Goal: Book appointment/travel/reservation

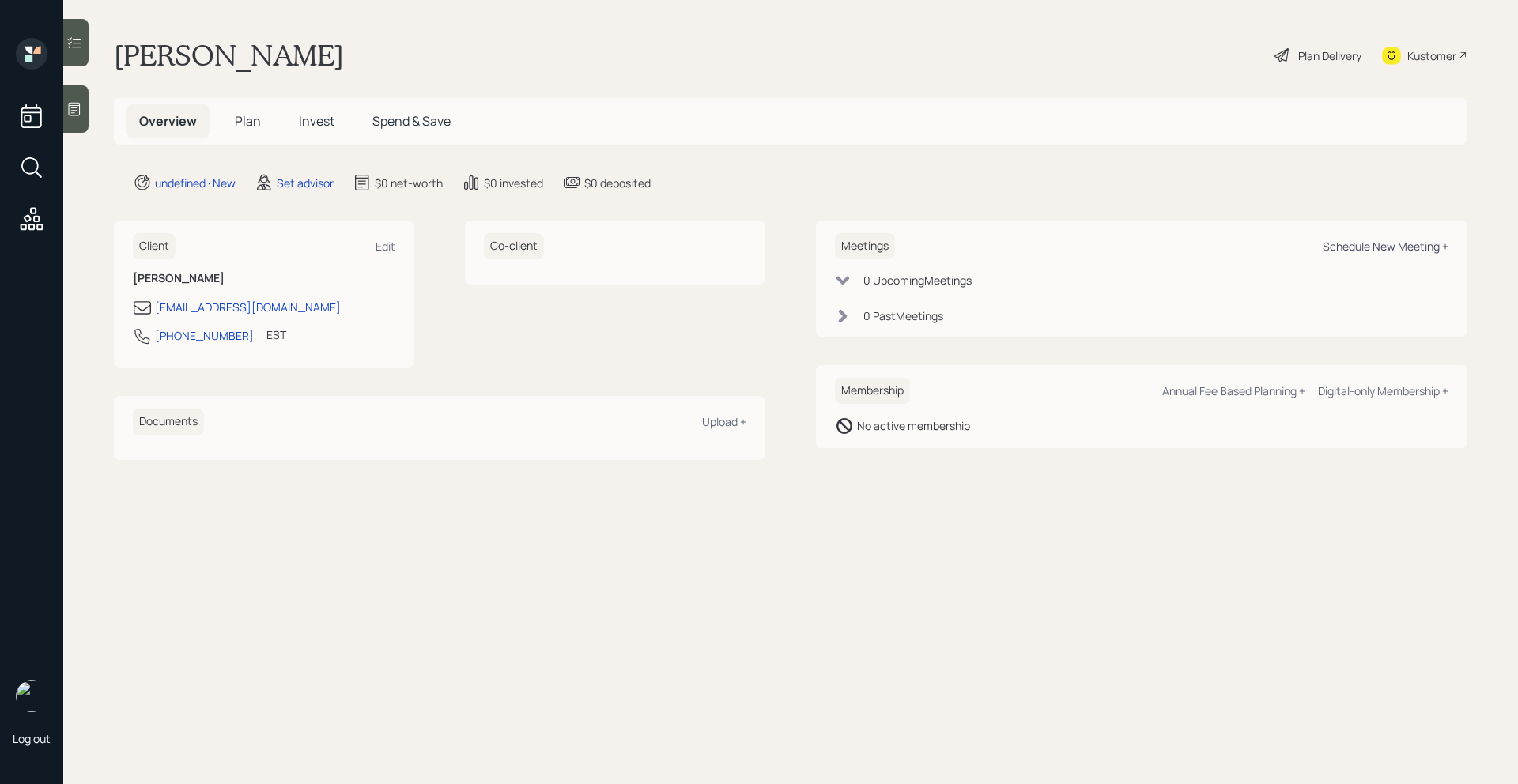
click at [1401, 246] on div "Schedule New Meeting +" at bounding box center [1385, 246] width 125 height 15
select select "round-[PERSON_NAME]"
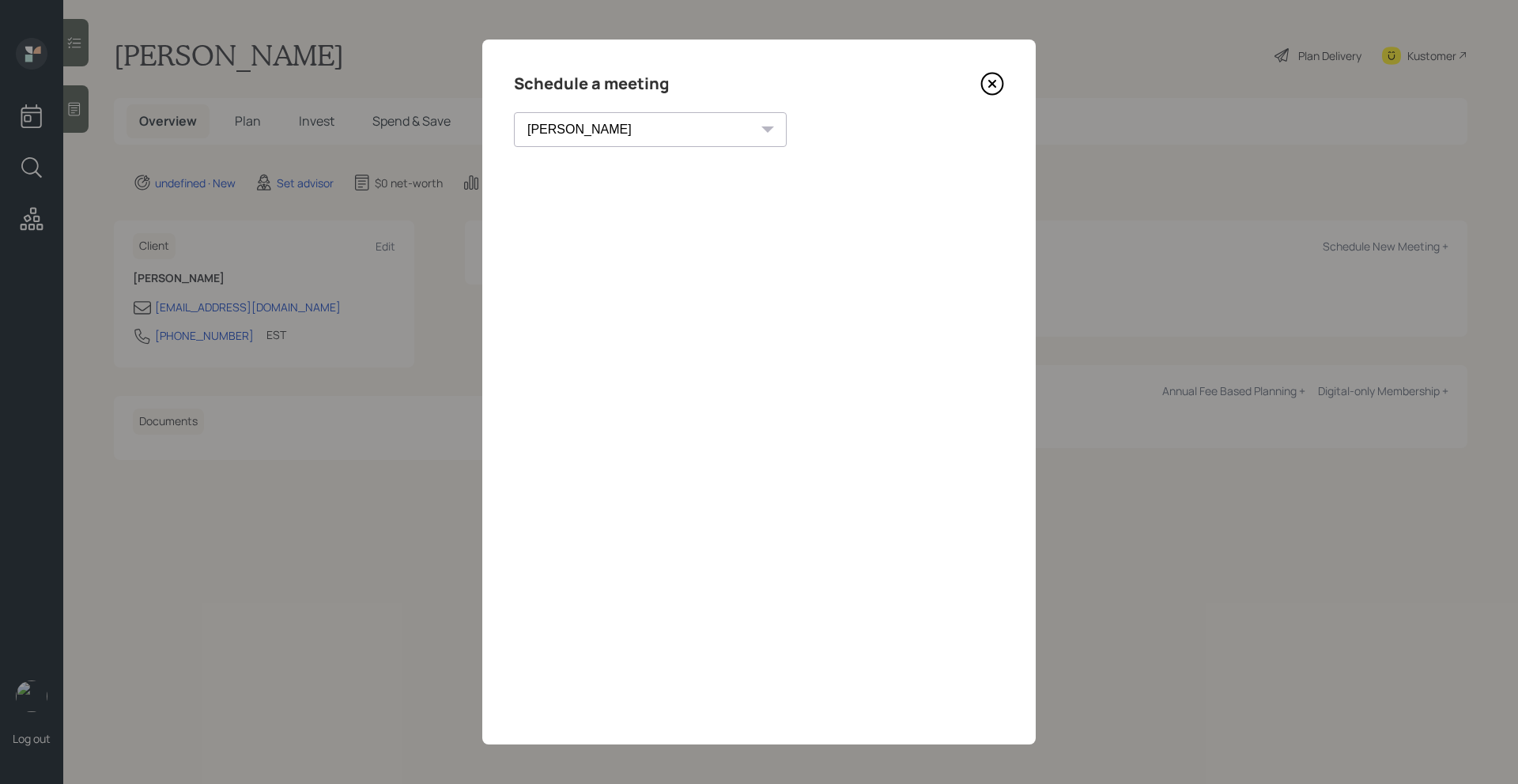
click at [987, 98] on div "Schedule a meeting [PERSON_NAME] [PERSON_NAME] [PERSON_NAME] [PERSON_NAME] [PER…" at bounding box center [759, 392] width 553 height 705
click at [991, 91] on icon at bounding box center [992, 84] width 24 height 24
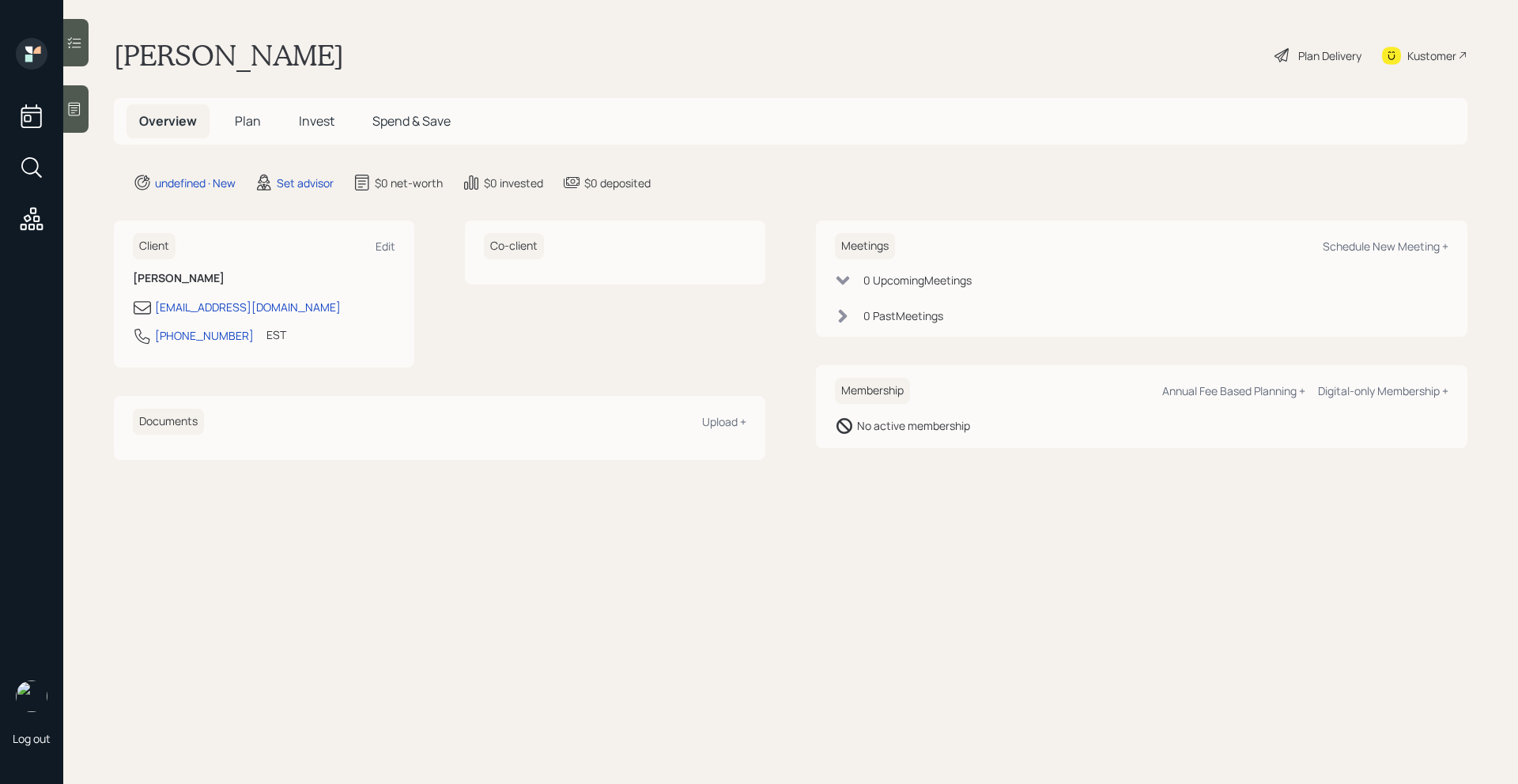
click at [85, 102] on div at bounding box center [76, 109] width 26 height 47
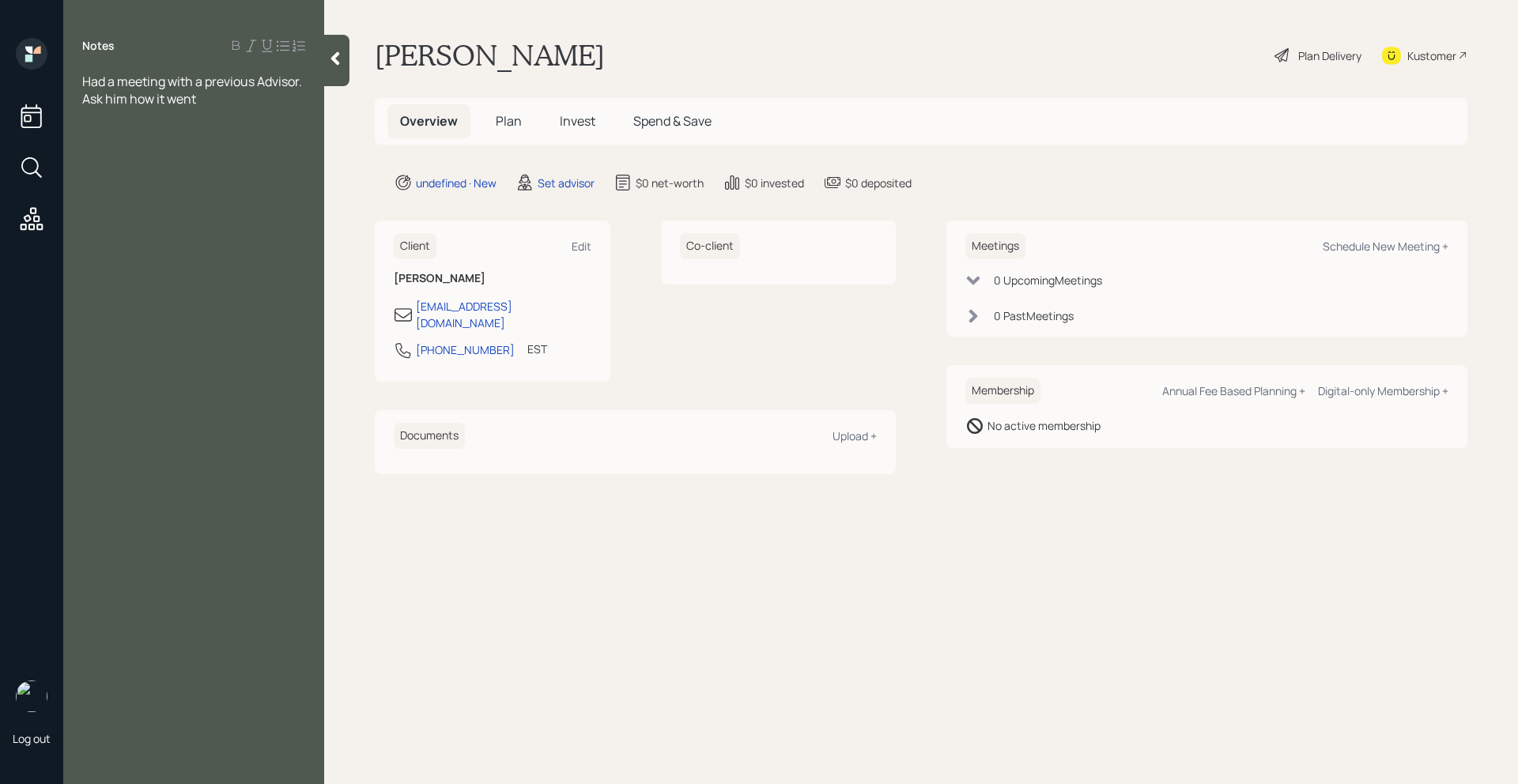
click at [329, 51] on icon at bounding box center [335, 58] width 16 height 16
